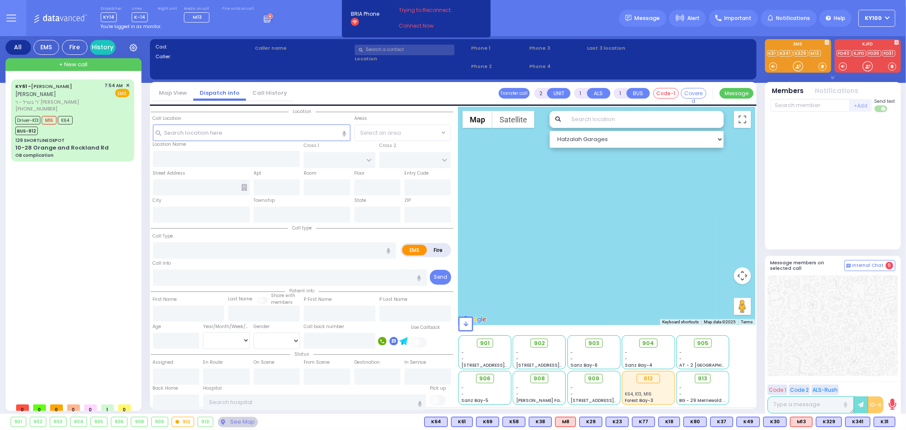
select select
radio input "true"
type input "[PERSON_NAME]"
select select
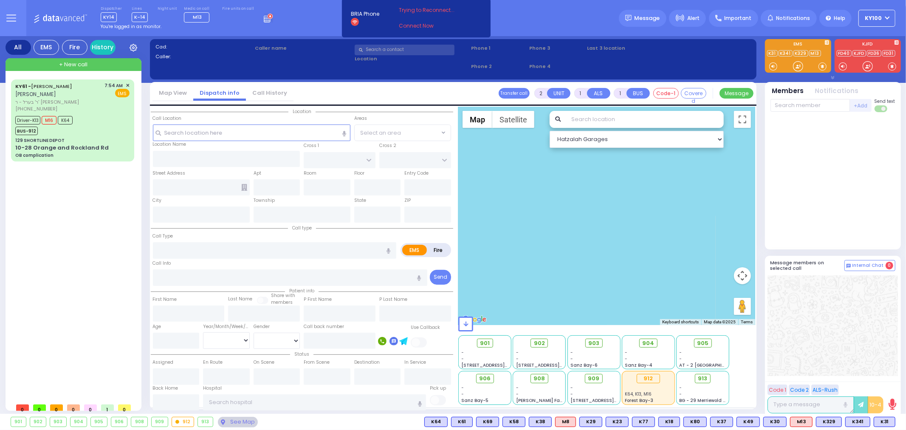
type input "10:13"
select select
radio input "true"
select select
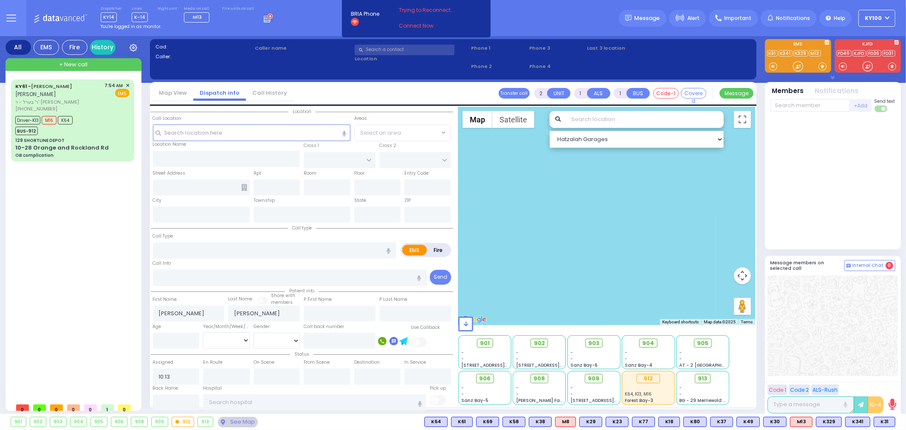
radio input "true"
select select
select select "Hatzalah Garages"
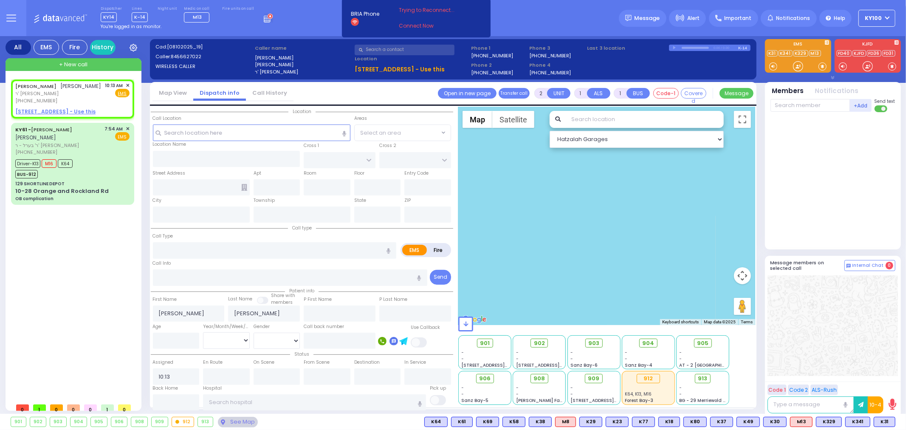
select select
radio input "true"
select select
type input "LUBLIN WAY"
type input "RIMENEV COURT"
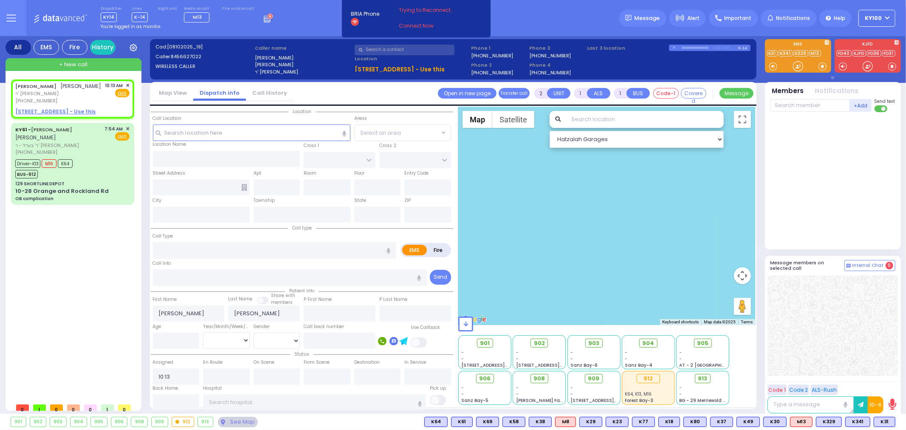
type input "[STREET_ADDRESS]"
type input "304"
type input "Monroe"
type input "[US_STATE]"
type input "10950"
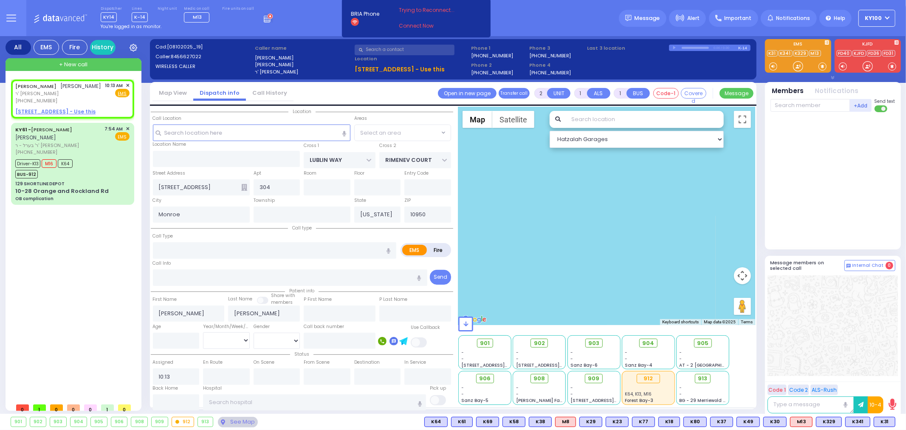
type input "su"
radio input "true"
select select
type input "s"
radio input "true"
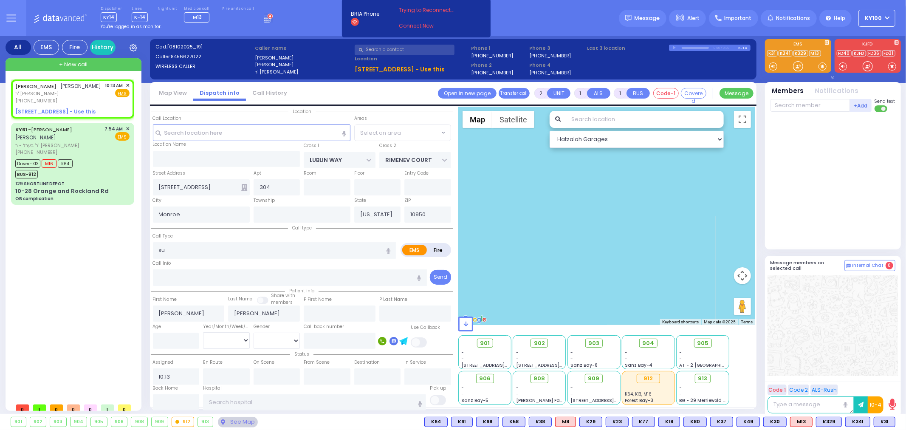
select select
select select "SECTION 1"
select select "Hatzalah Garages"
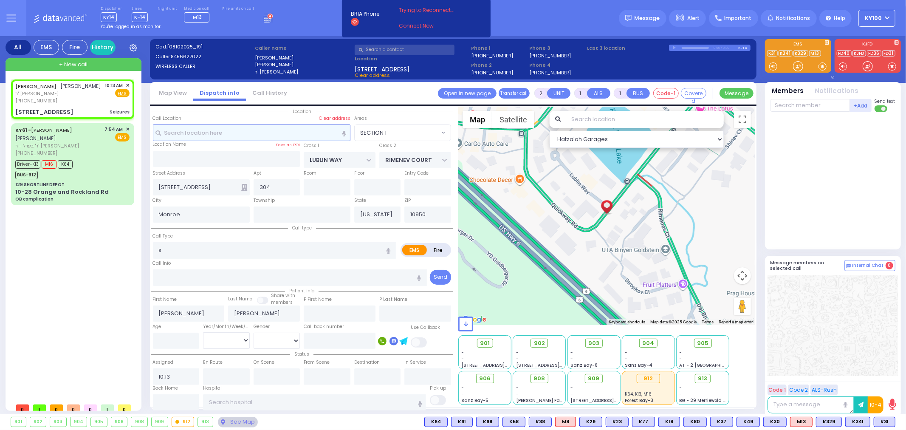
type input "3"
type input "2"
select select
type input "Seizures"
radio input "true"
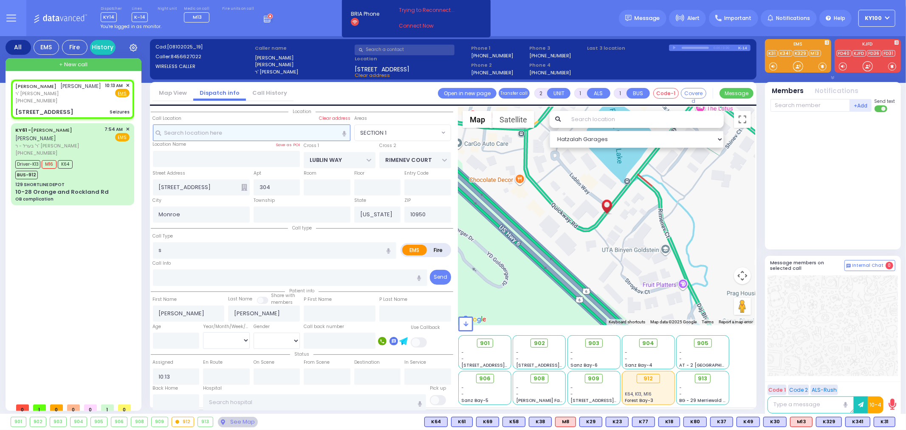
select select
select select "Hatzalah Garages"
select select "SECTION 1"
select select
radio input "true"
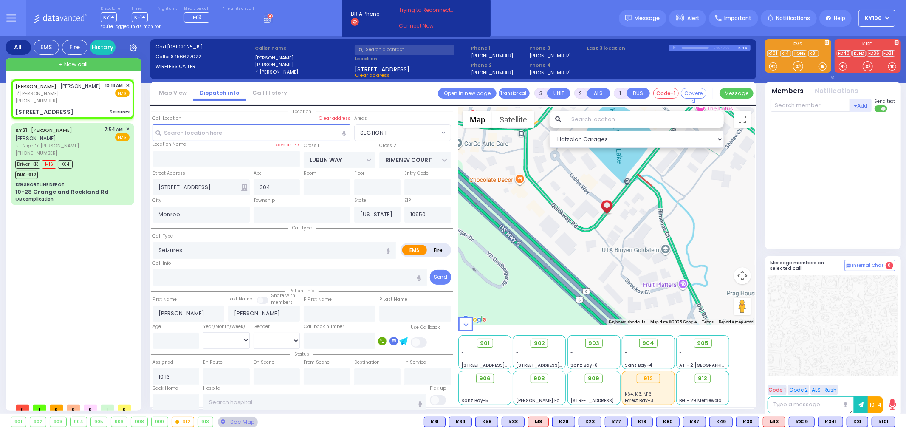
select select
type input "10:14"
select select "Hatzalah Garages"
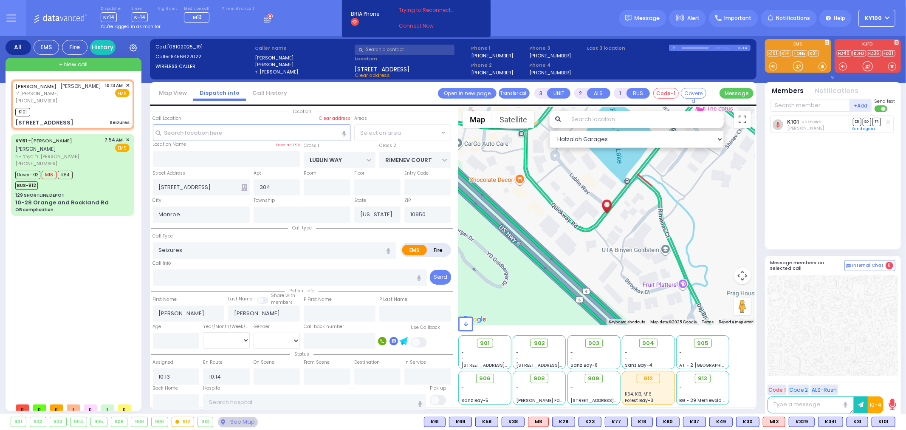
select select
radio input "true"
select select
select select "Hatzalah Garages"
radio input "true"
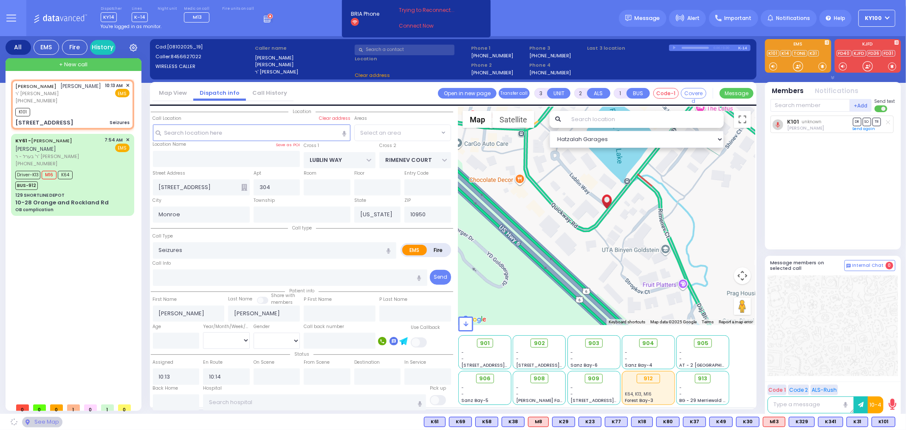
select select
select select "Hatzalah Garages"
select select "SECTION 1"
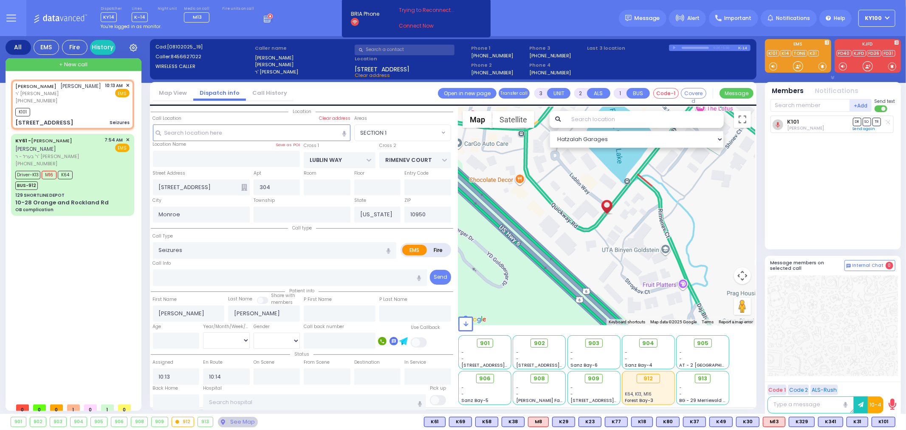
select select
radio input "true"
select select
select select "Hatzalah Garages"
select select "SECTION 1"
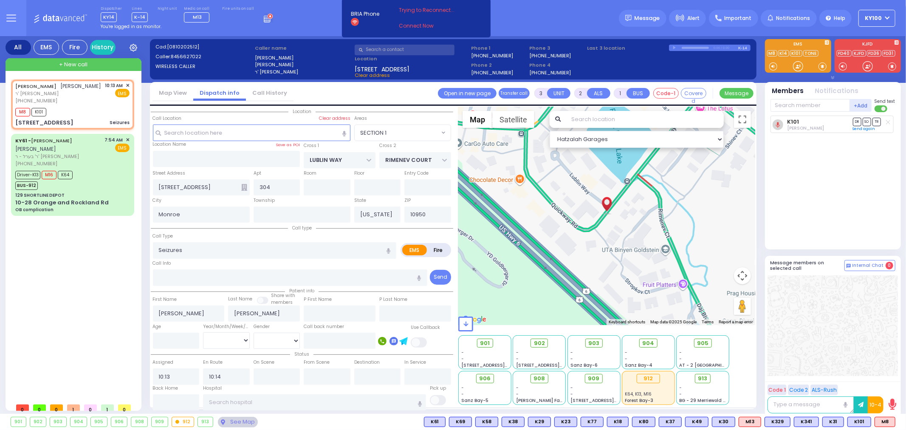
select select
radio input "true"
select select
select select "Hatzalah Garages"
select select "SECTION 1"
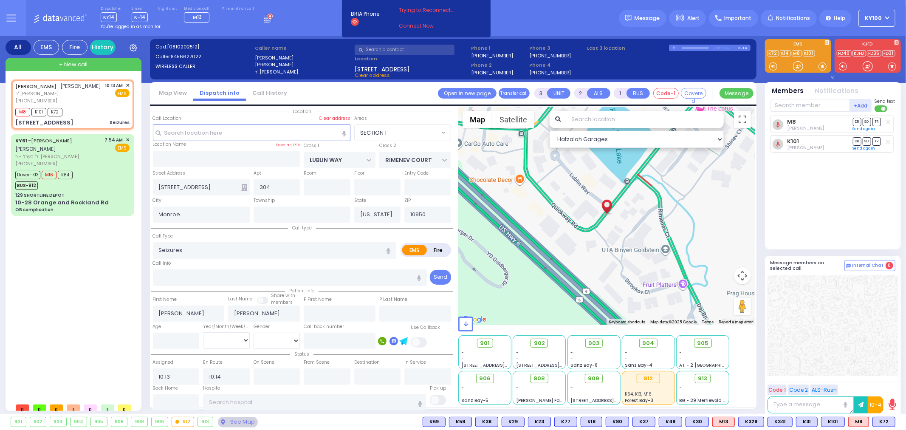
select select
radio input "true"
select select
select select "Hatzalah Garages"
select select "SECTION 1"
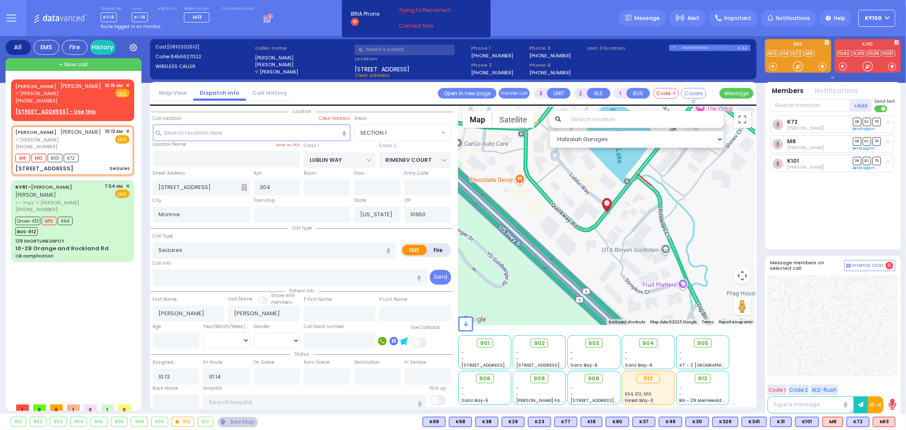
select select
radio input "true"
select select
select select "Hatzalah Garages"
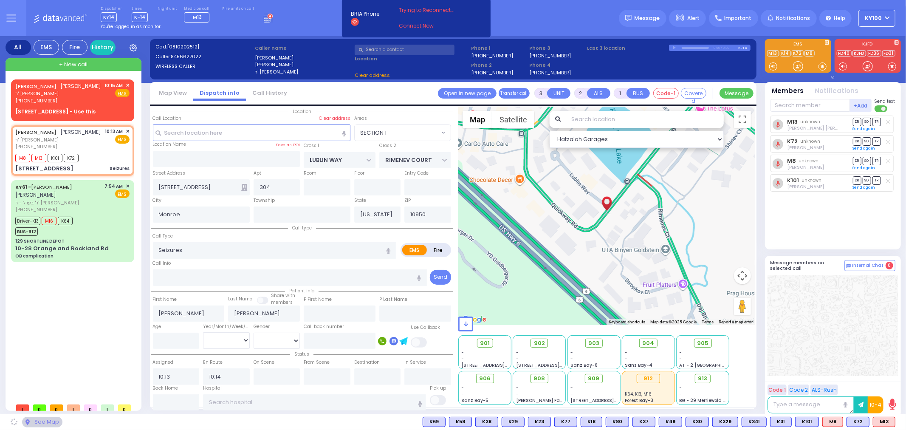
select select "SECTION 1"
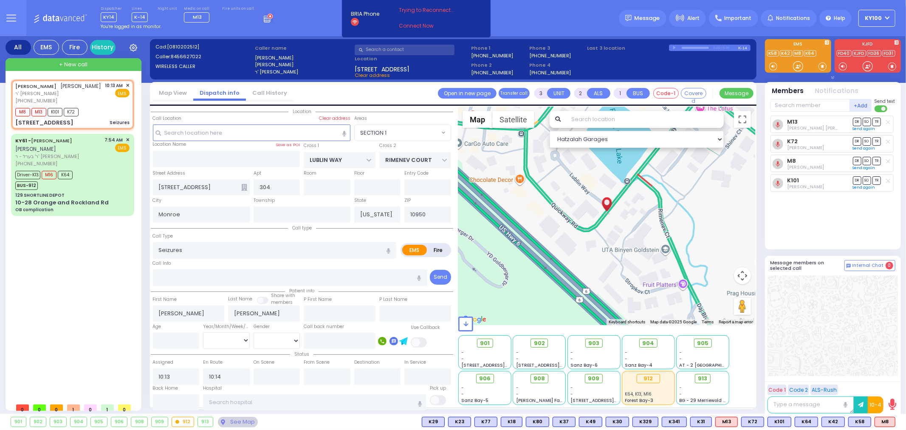
type input "6"
select select
radio input "true"
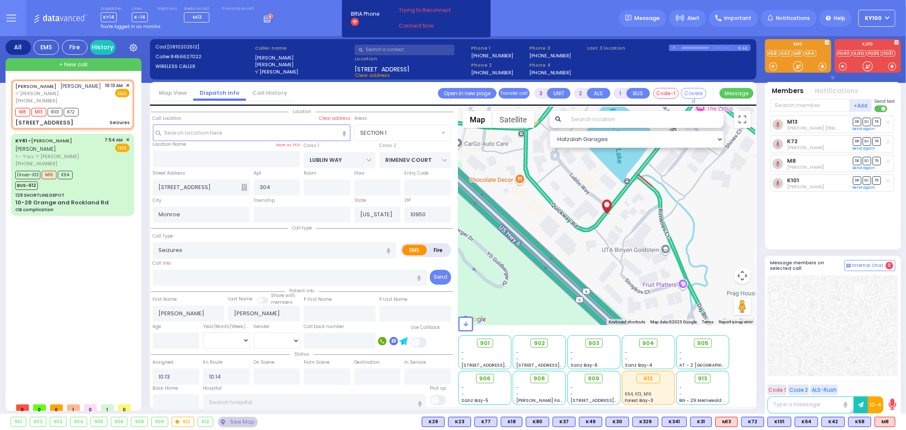
type input "Unknown"
select select "Year"
select select "SECTION 1"
select select "Hatzalah Garages"
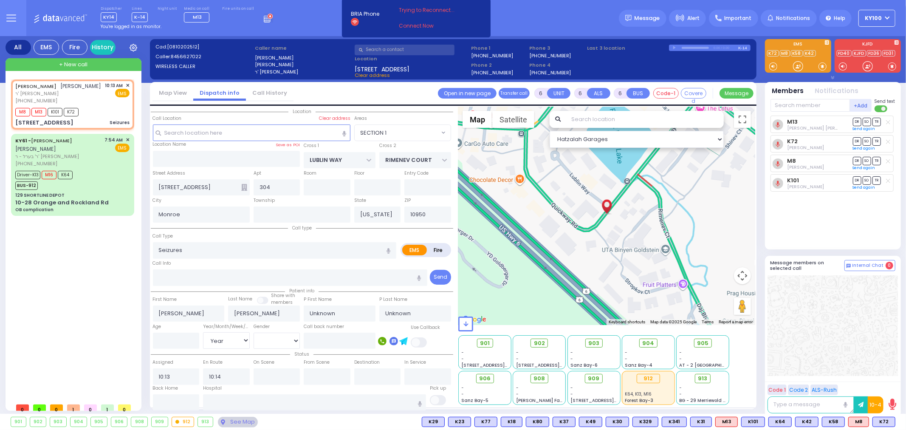
select select
radio input "true"
select select "Year"
type input "10:16"
type input "10:35"
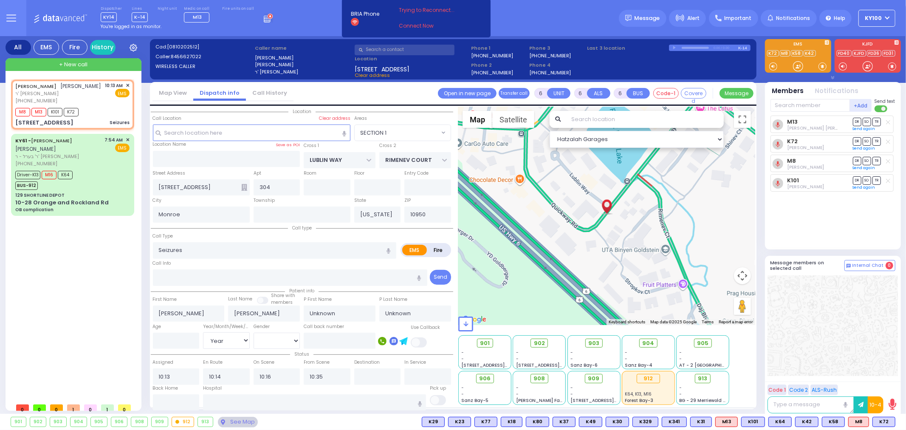
select select
radio input "true"
select select "Year"
radio input "true"
select select "Year"
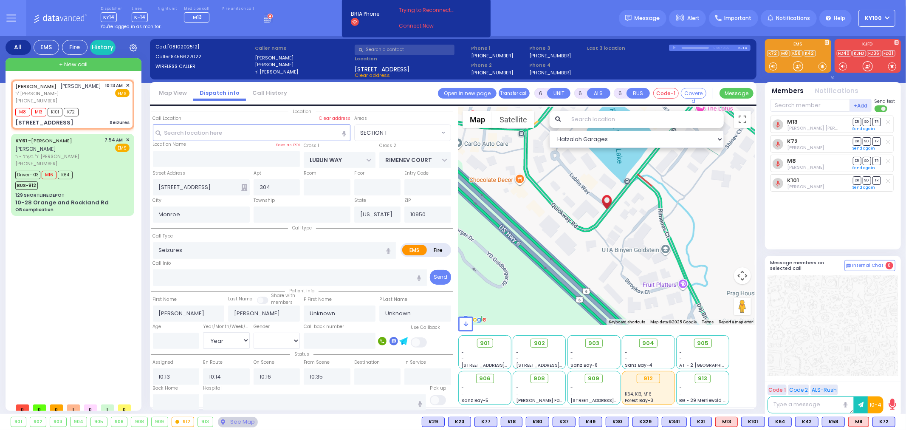
select select "SECTION 1"
select select "Hatzalah Garages"
